Goal: Obtain resource: Download file/media

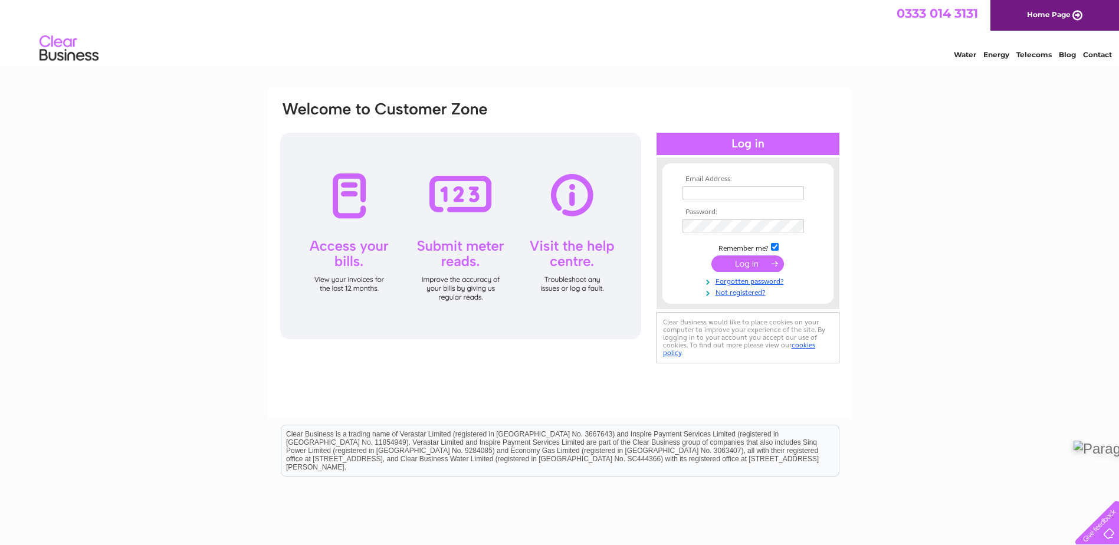
type input "[EMAIL_ADDRESS][DOMAIN_NAME]"
click at [732, 261] on input "submit" at bounding box center [748, 263] width 73 height 17
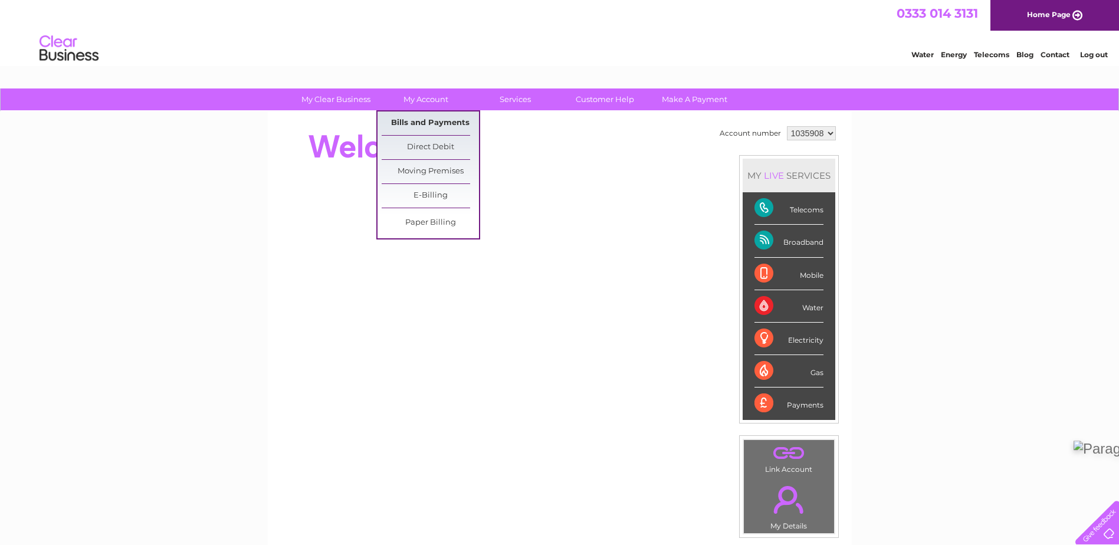
click at [434, 116] on link "Bills and Payments" at bounding box center [430, 124] width 97 height 24
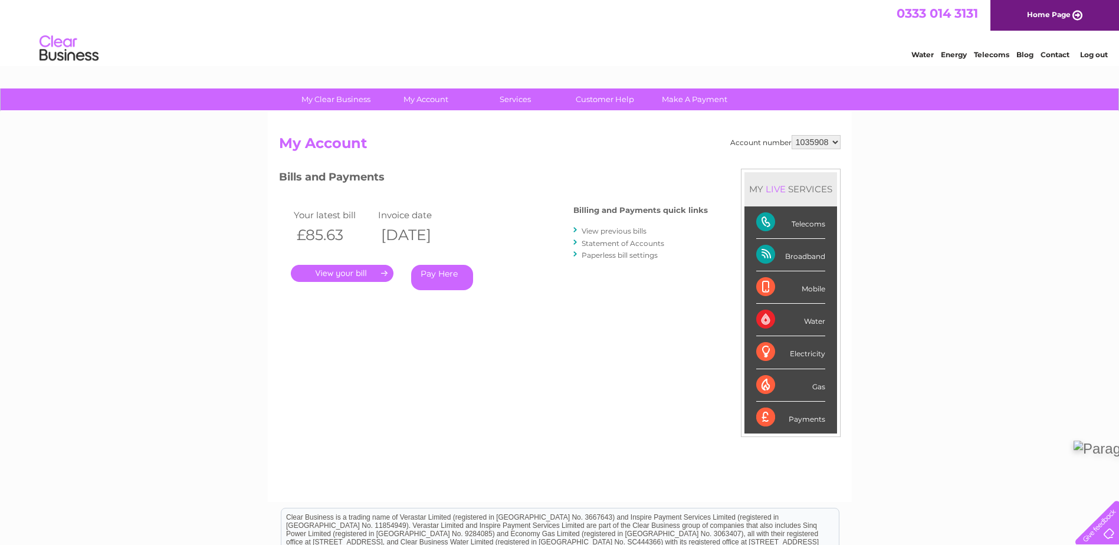
click at [381, 276] on link "." at bounding box center [342, 273] width 103 height 17
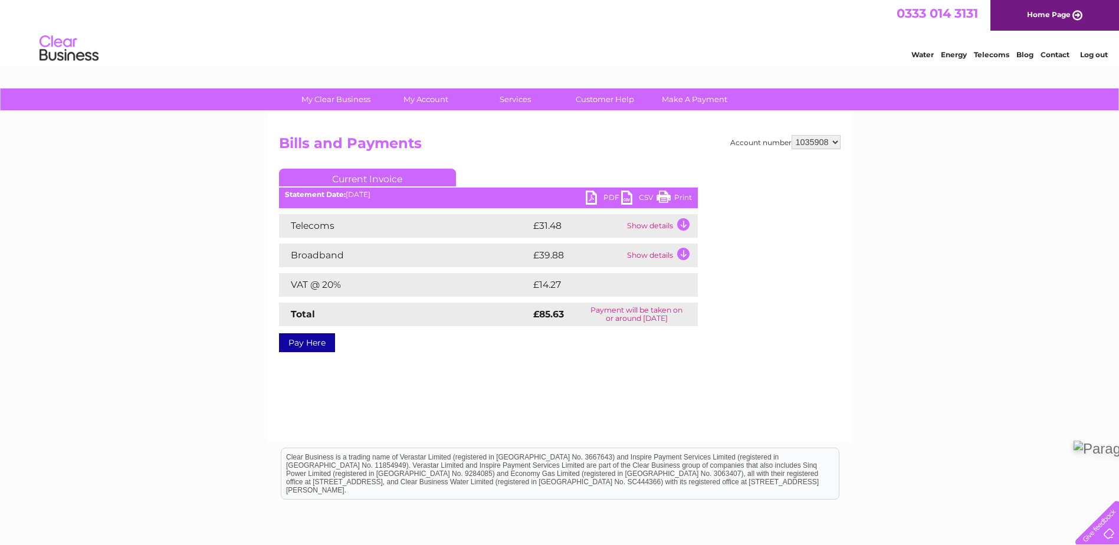
click at [602, 196] on link "PDF" at bounding box center [603, 199] width 35 height 17
click at [597, 201] on link "PDF" at bounding box center [603, 199] width 35 height 17
